Goal: Ask a question

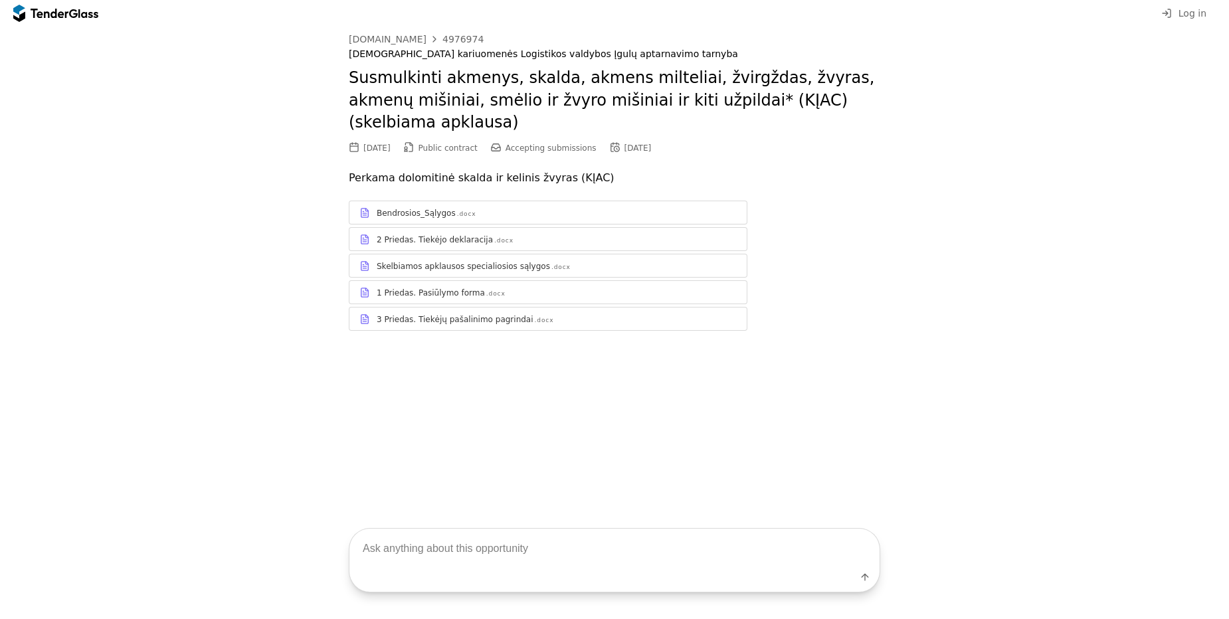
click at [160, 311] on div "Go Back [DOMAIN_NAME] 4976974 Lietuvos kariuomenės Logistikos valdybos Įgulų ap…" at bounding box center [614, 189] width 1215 height 325
click at [187, 310] on div "Go Back [DOMAIN_NAME] 4976974 Lietuvos kariuomenės Logistikos valdybos Įgulų ap…" at bounding box center [614, 189] width 1215 height 325
drag, startPoint x: 530, startPoint y: 523, endPoint x: 524, endPoint y: 542, distance: 19.5
click at [529, 525] on div "Label" at bounding box center [614, 560] width 1229 height 118
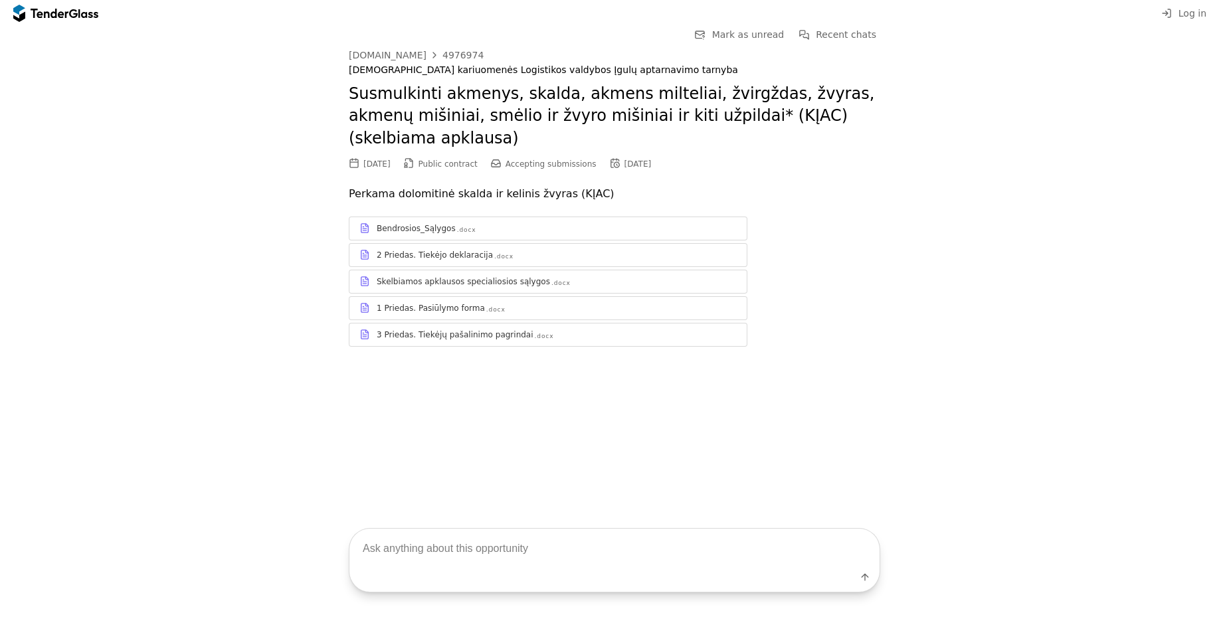
click at [523, 542] on textarea at bounding box center [614, 548] width 530 height 39
type textarea "apie ka pirkimas ?"
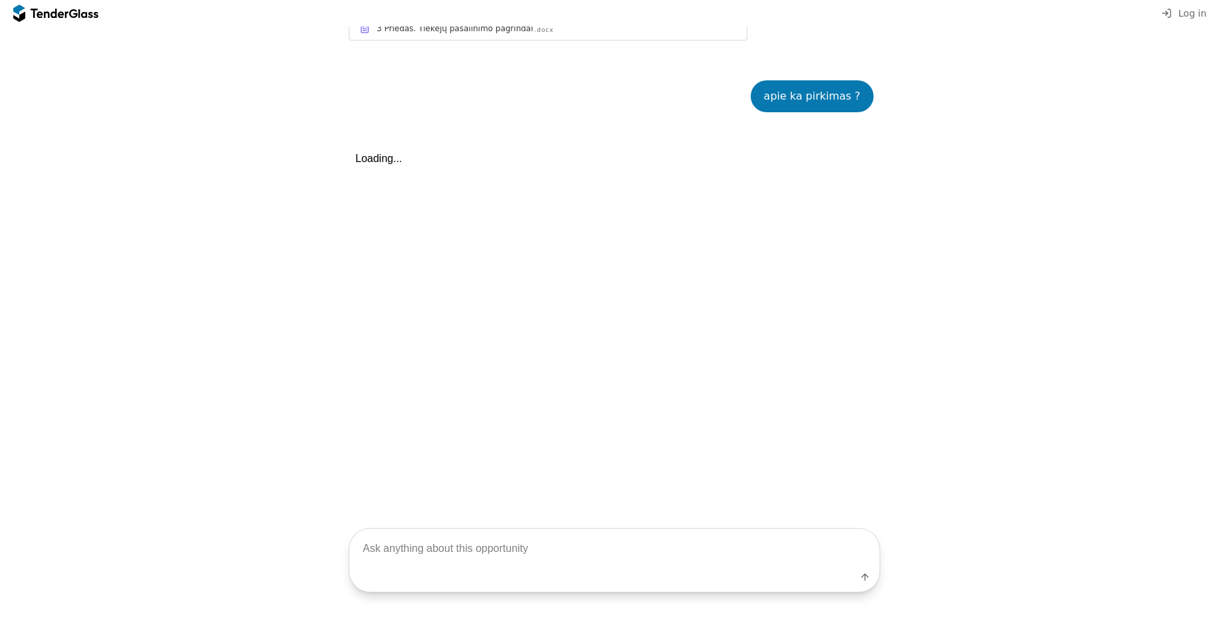
scroll to position [335, 0]
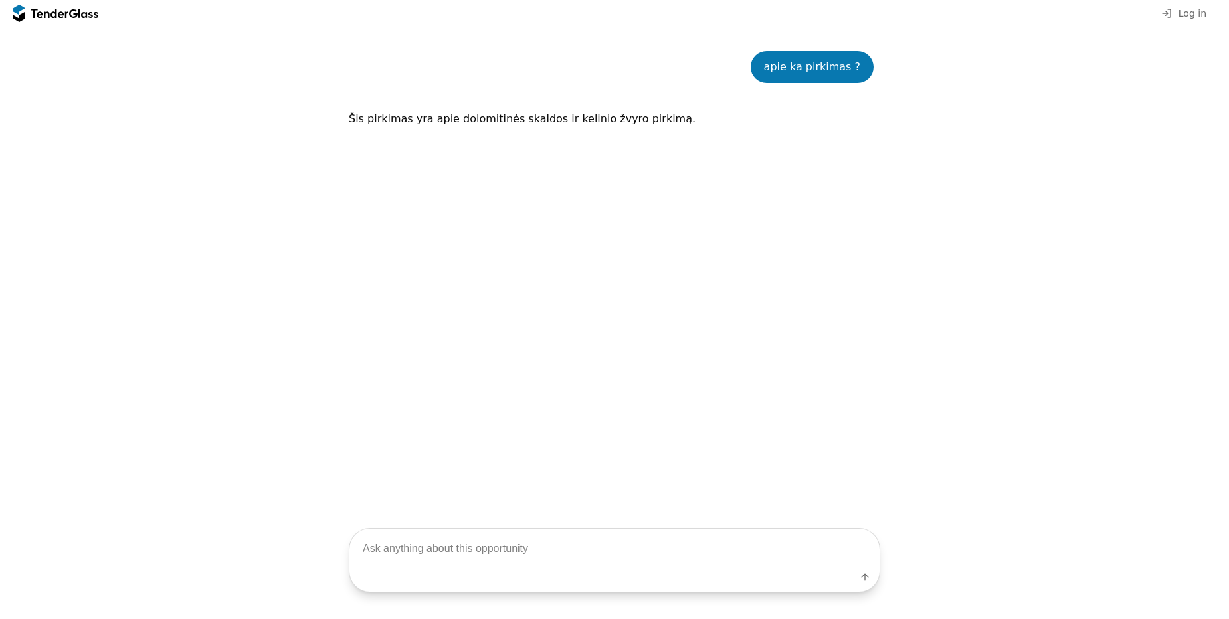
click at [78, 243] on div "Go Back Mark as unread Recent chats Start a new chat Save [DOMAIN_NAME] 4976974…" at bounding box center [614, 96] width 1215 height 810
click at [539, 557] on textarea at bounding box center [614, 548] width 530 height 39
type textarea "kokia verte?"
click at [102, 235] on div "Go Back Mark as unread Recent chats Start a new chat Save [DOMAIN_NAME] 4976974…" at bounding box center [614, 41] width 1215 height 921
